Goal: Task Accomplishment & Management: Manage account settings

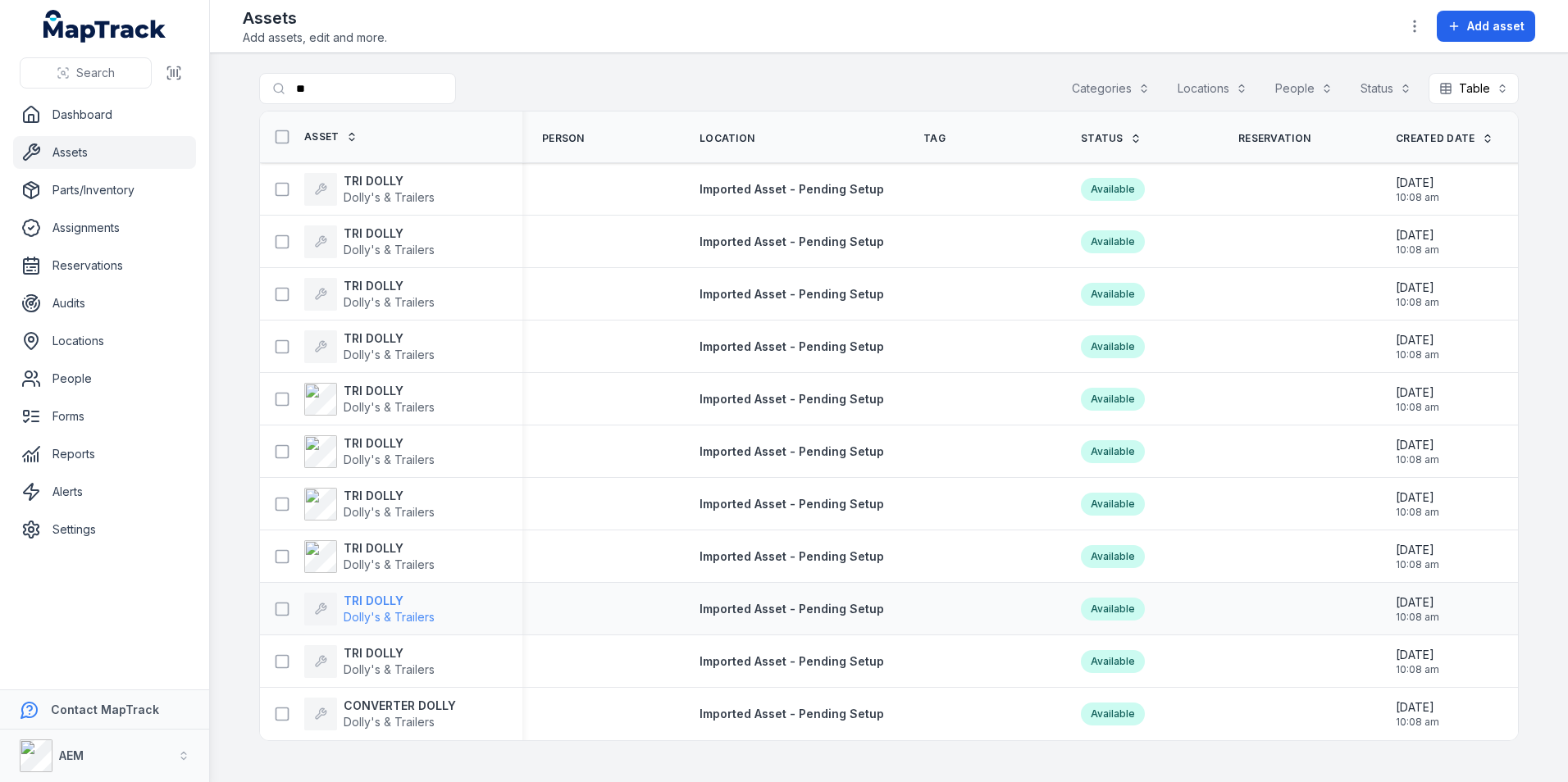
click at [370, 601] on strong "TRI DOLLY" at bounding box center [389, 600] width 91 height 16
click at [395, 654] on strong "TRI DOLLY" at bounding box center [389, 653] width 91 height 16
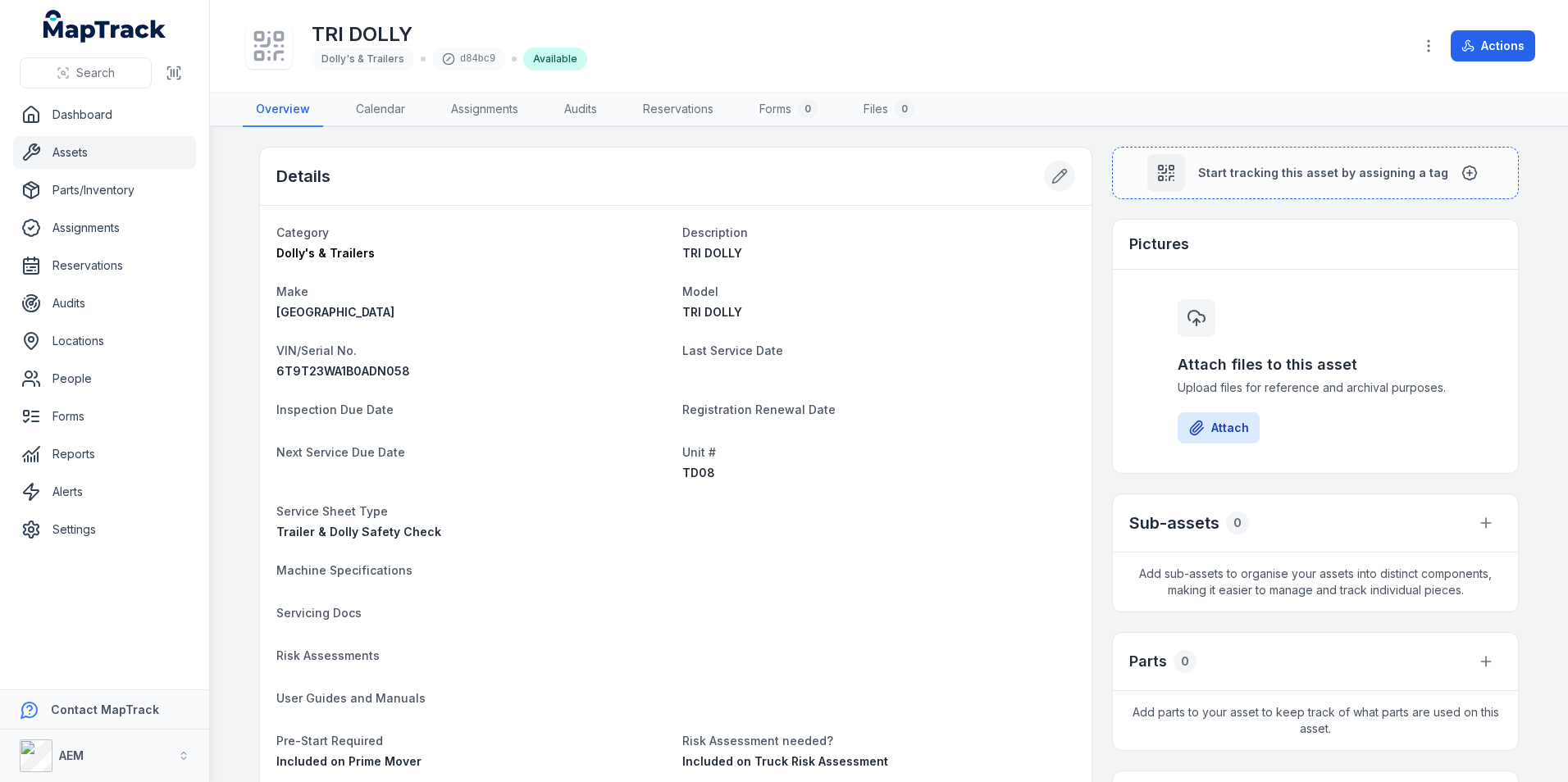
click at [1058, 182] on icon at bounding box center [1059, 176] width 16 height 16
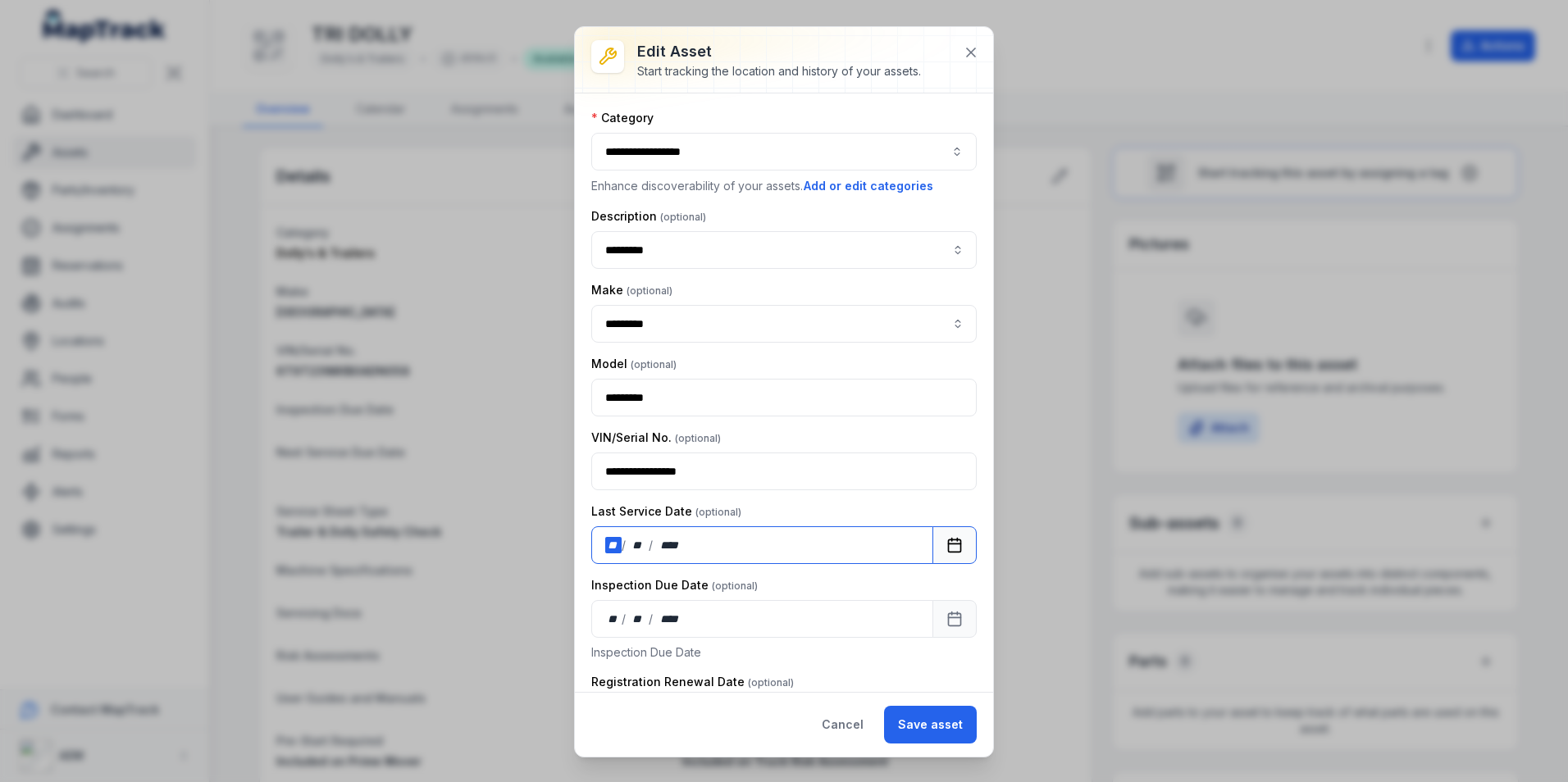
click at [613, 551] on div "**" at bounding box center [612, 545] width 16 height 16
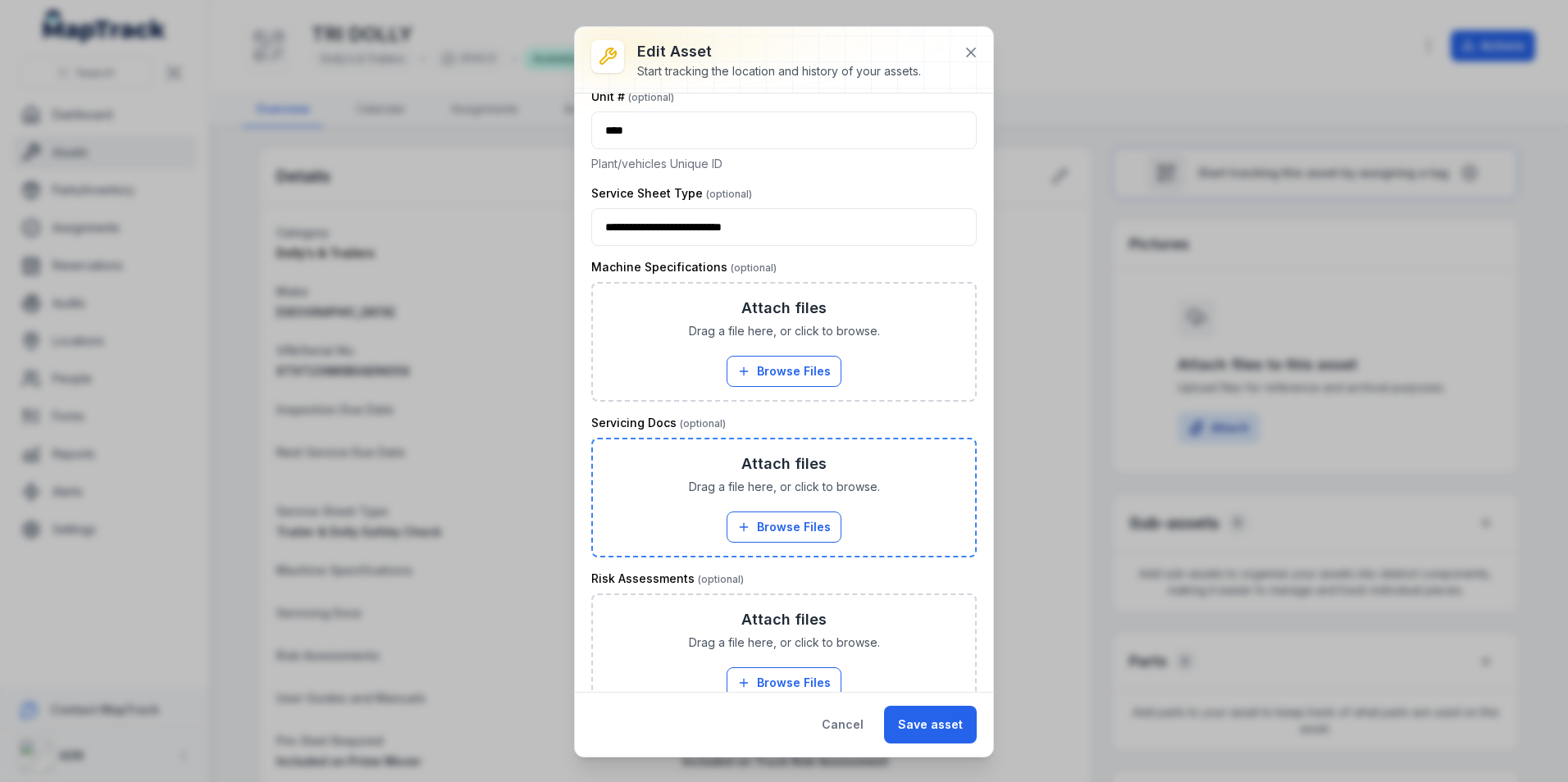
scroll to position [613, 0]
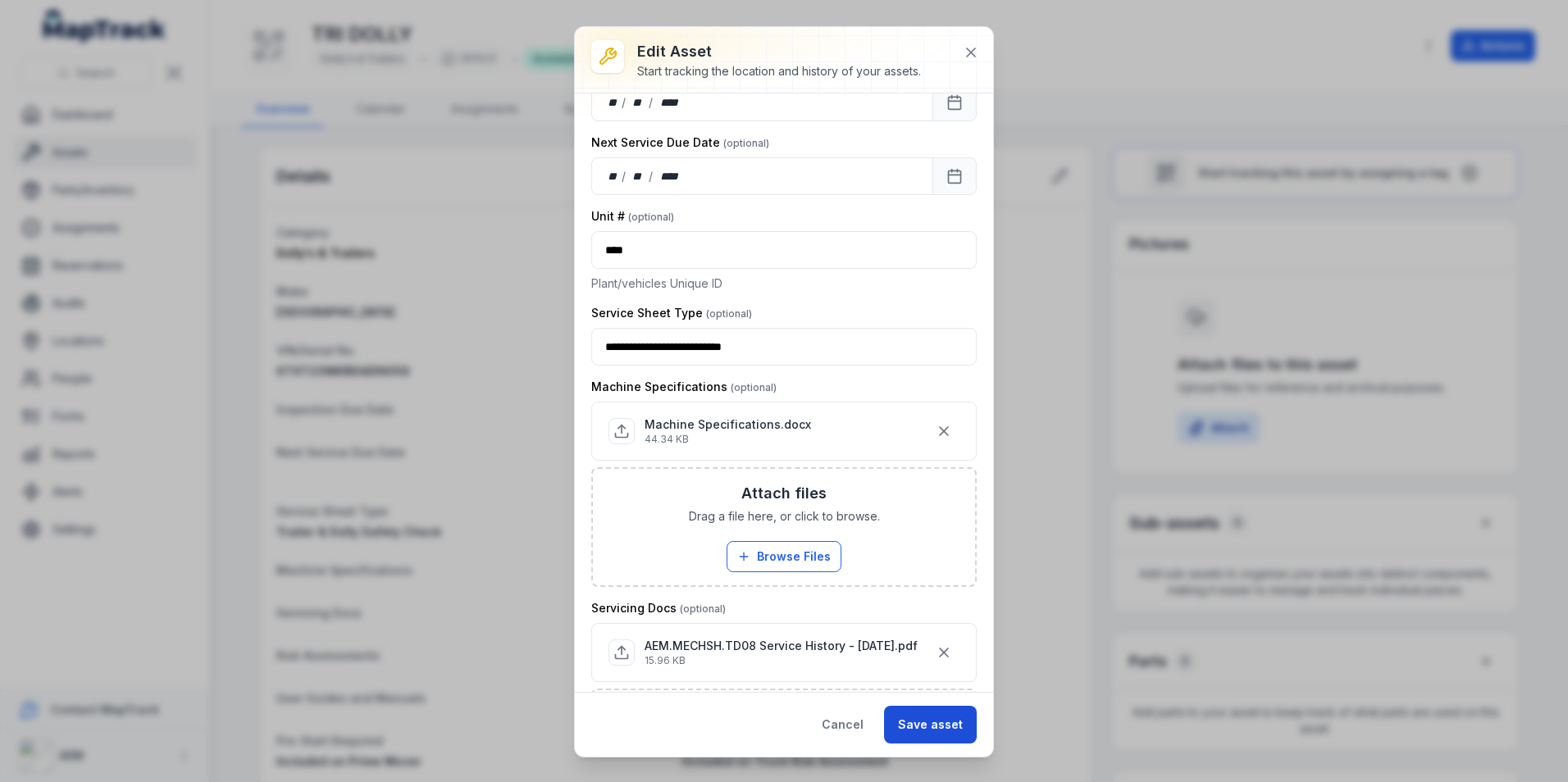
click at [950, 727] on button "Save asset" at bounding box center [930, 725] width 93 height 38
